Goal: Navigation & Orientation: Go to known website

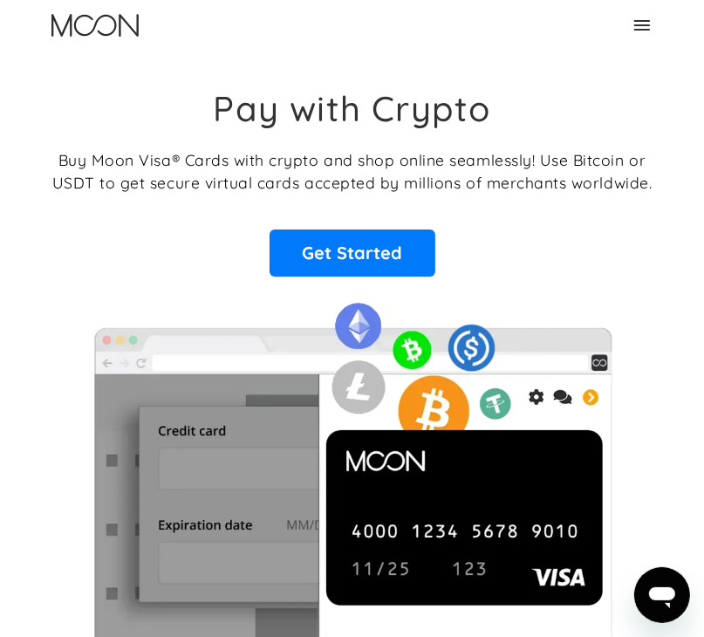
click at [645, 23] on icon at bounding box center [642, 25] width 21 height 21
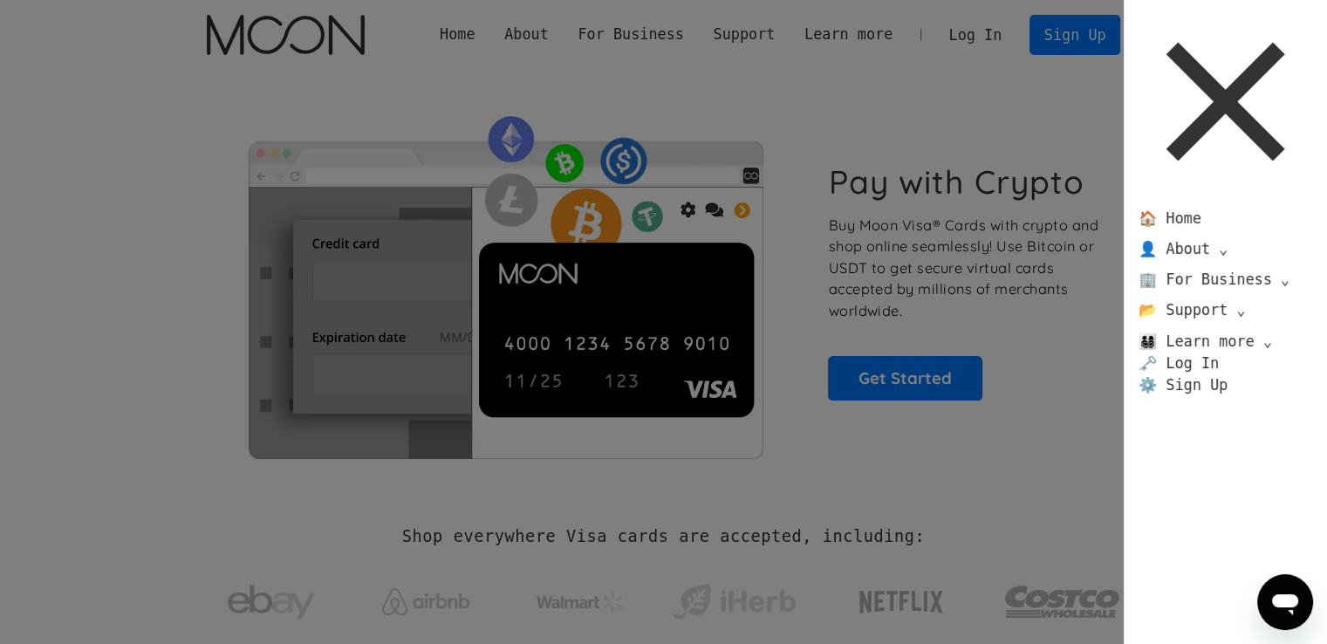
click at [703, 94] on icon at bounding box center [1226, 101] width 119 height 119
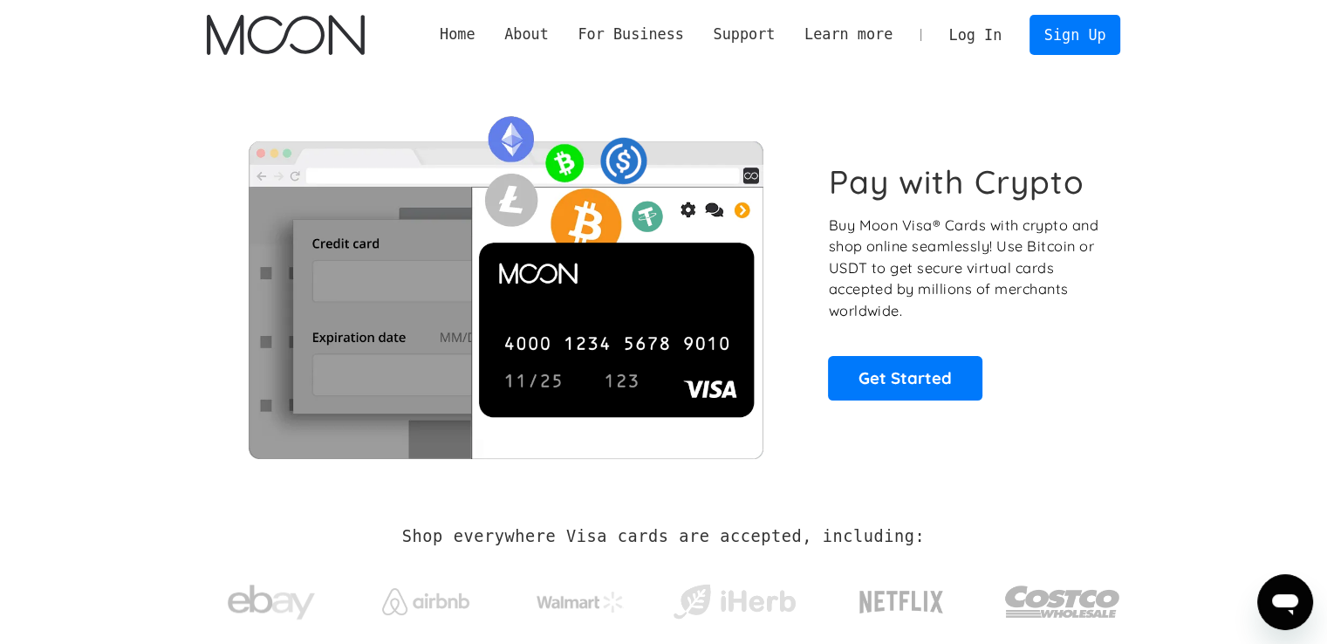
click at [703, 31] on link "Log In" at bounding box center [976, 35] width 82 height 38
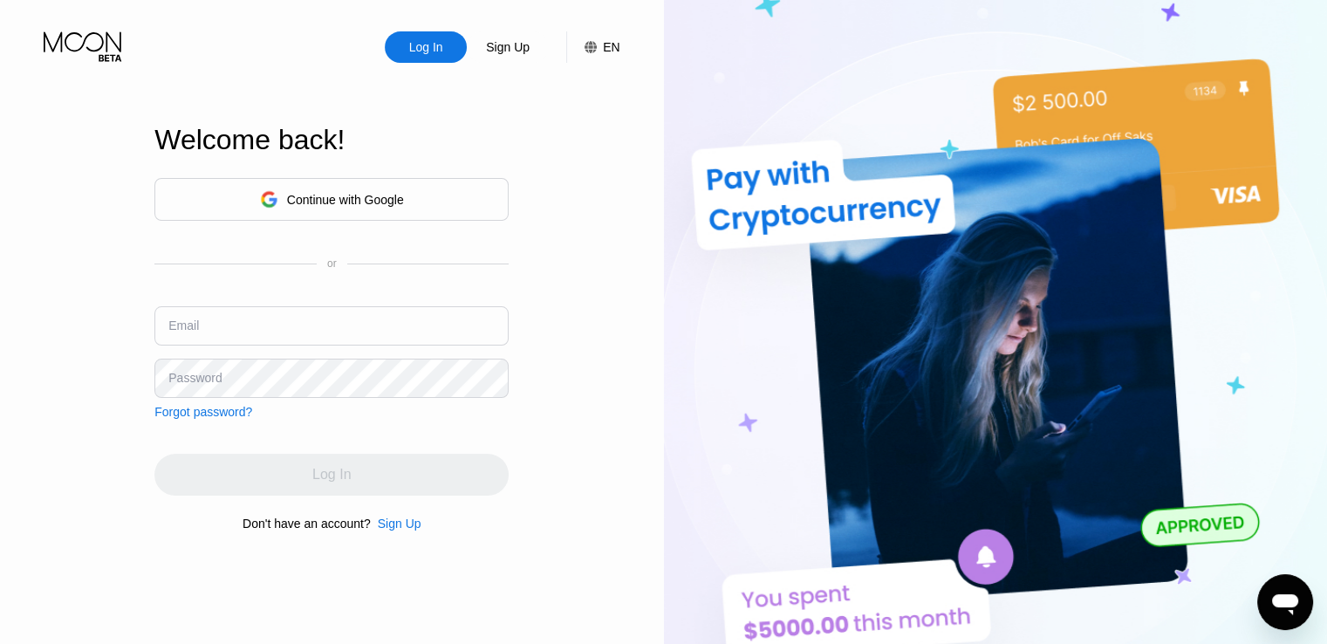
click at [305, 318] on input "text" at bounding box center [331, 325] width 354 height 39
click at [257, 326] on input "text" at bounding box center [331, 325] width 354 height 39
click at [339, 197] on div "Continue with Google" at bounding box center [345, 200] width 117 height 14
